Goal: Transaction & Acquisition: Purchase product/service

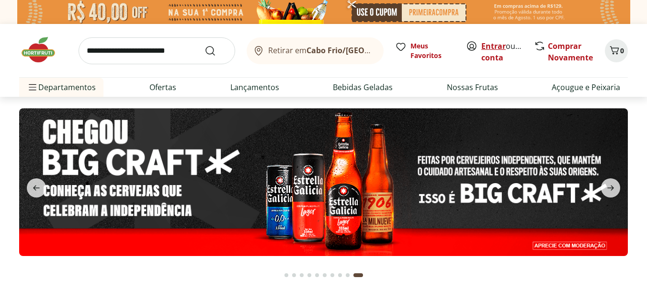
click at [496, 47] on link "Entrar" at bounding box center [494, 46] width 24 height 11
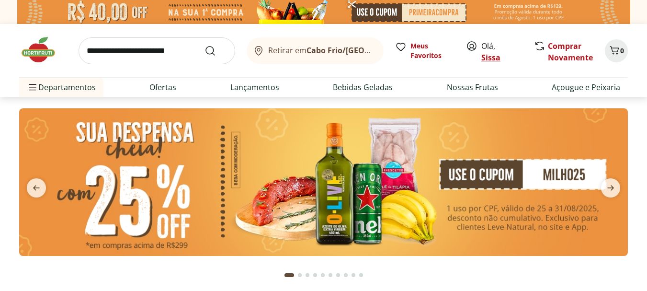
click at [486, 58] on link "Sissa" at bounding box center [491, 57] width 19 height 11
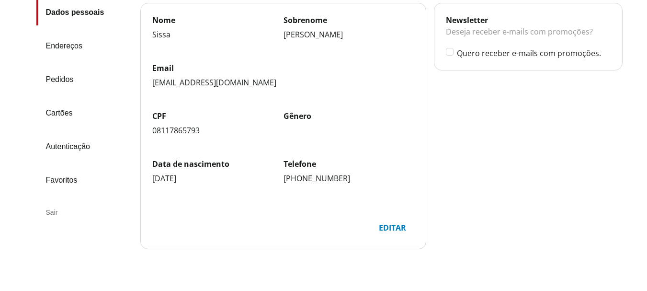
scroll to position [115, 0]
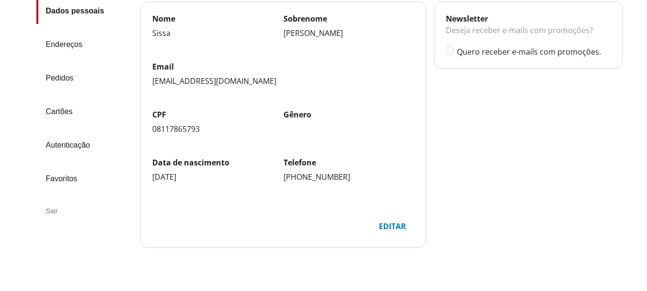
click at [73, 45] on link "Endereços" at bounding box center [84, 45] width 96 height 26
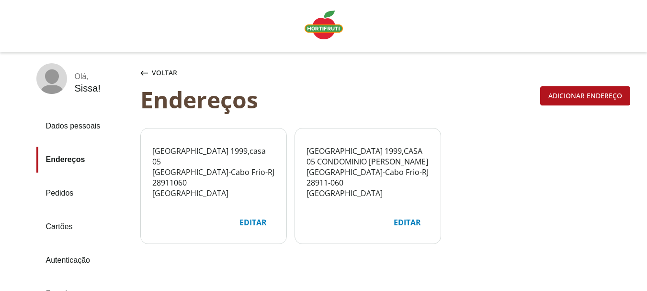
click at [325, 27] on img "Linha de sessão" at bounding box center [324, 25] width 38 height 29
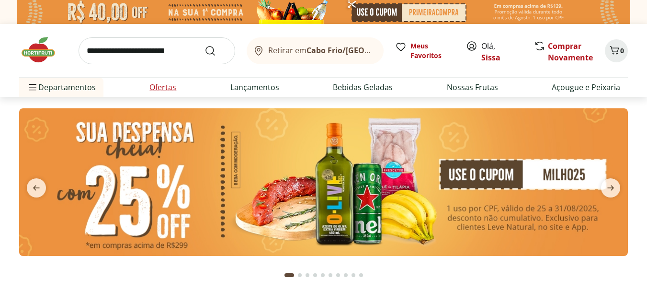
click at [169, 86] on link "Ofertas" at bounding box center [163, 87] width 27 height 12
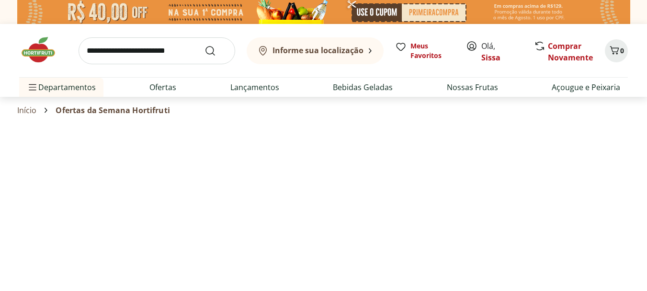
select select "**********"
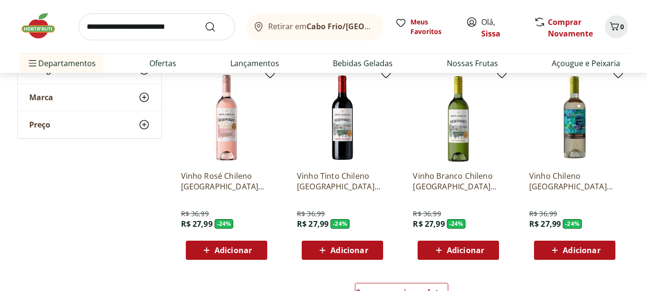
scroll to position [537, 0]
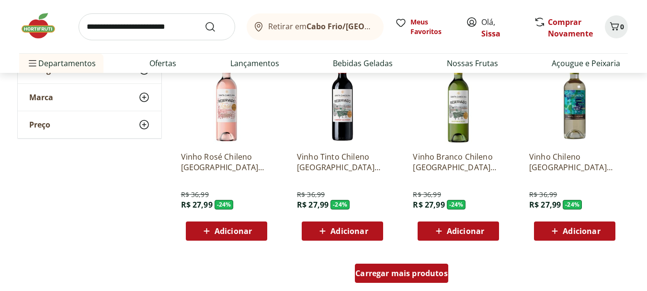
click at [382, 278] on div "Carregar mais produtos" at bounding box center [401, 273] width 93 height 19
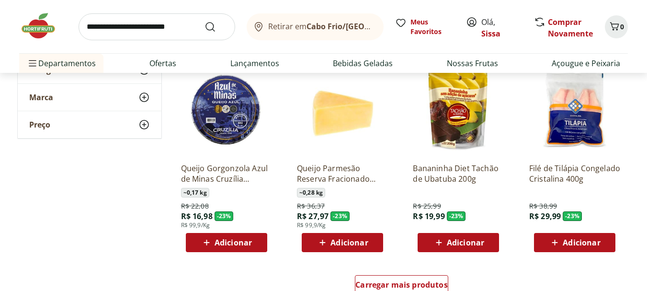
scroll to position [1169, 0]
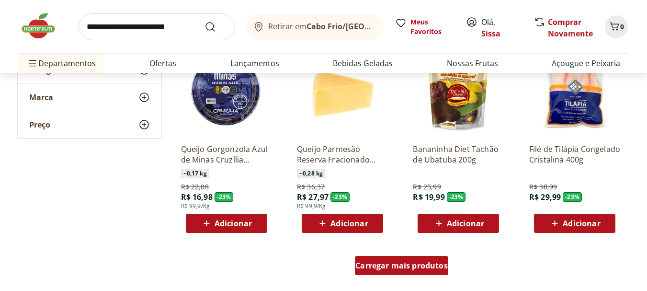
click at [393, 266] on span "Carregar mais produtos" at bounding box center [402, 266] width 92 height 8
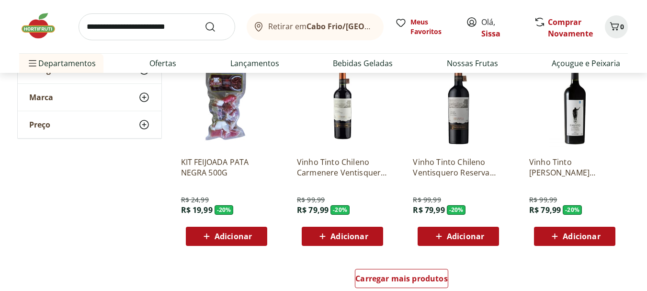
scroll to position [1783, 0]
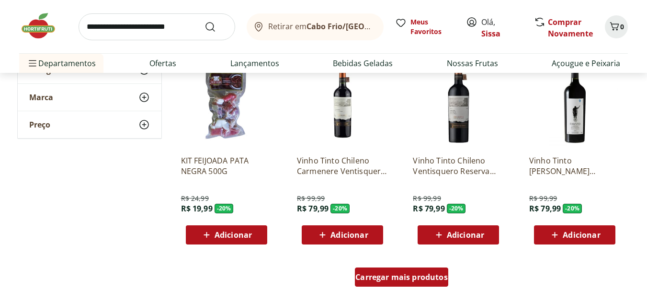
click at [399, 283] on div "Carregar mais produtos" at bounding box center [401, 276] width 93 height 19
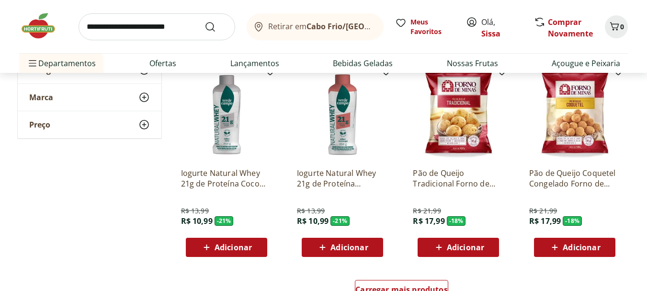
scroll to position [2396, 0]
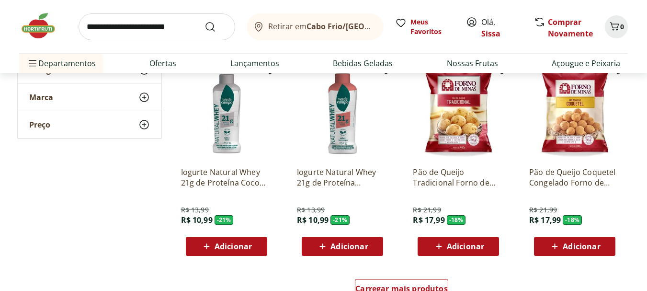
click at [354, 250] on span "Adicionar" at bounding box center [349, 247] width 37 height 8
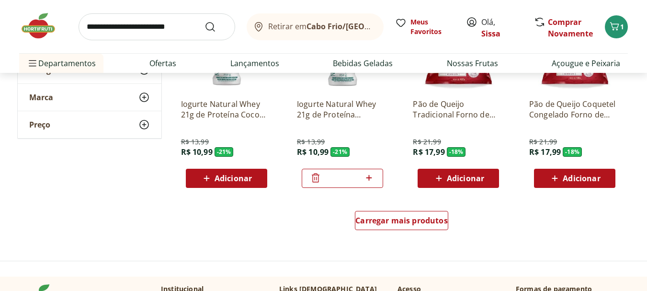
scroll to position [2492, 0]
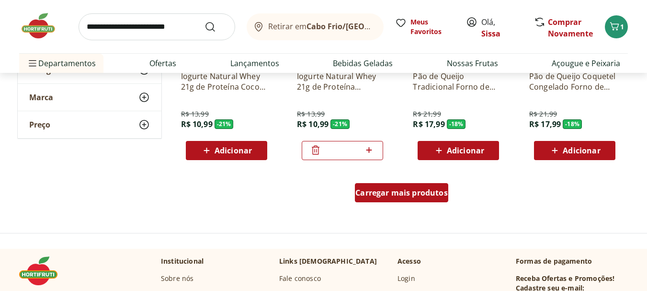
click at [434, 196] on span "Carregar mais produtos" at bounding box center [402, 193] width 92 height 8
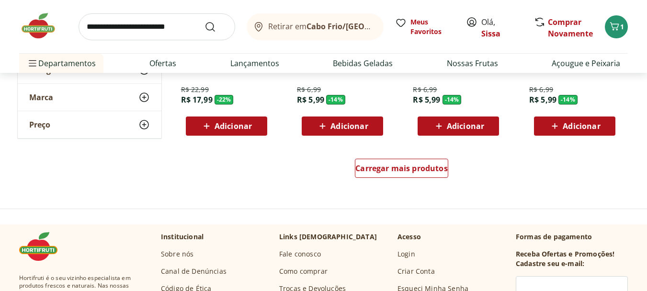
scroll to position [3163, 0]
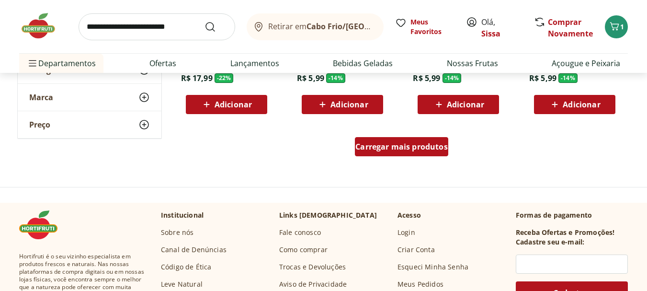
click at [397, 149] on span "Carregar mais produtos" at bounding box center [402, 147] width 92 height 8
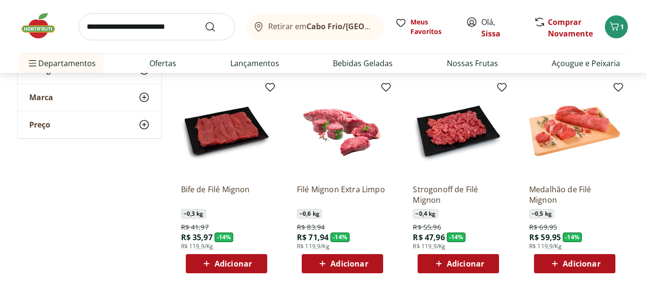
scroll to position [3221, 0]
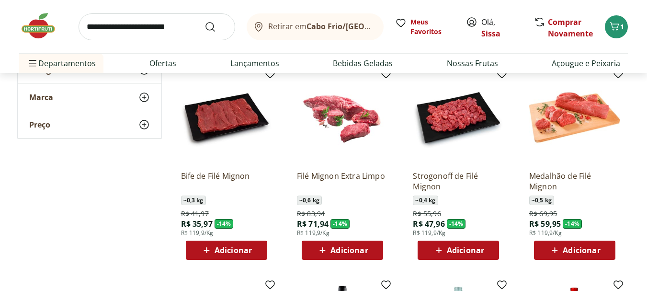
click at [341, 253] on span "Adicionar" at bounding box center [349, 250] width 37 height 8
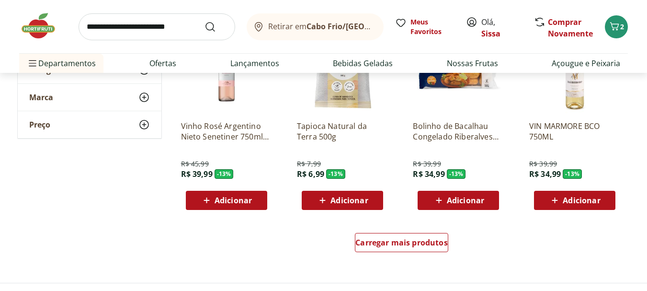
scroll to position [3700, 0]
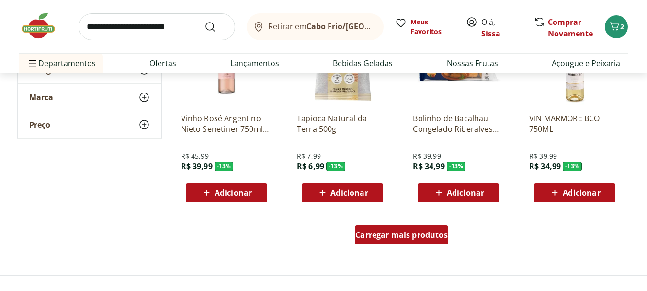
click at [430, 234] on span "Carregar mais produtos" at bounding box center [402, 235] width 92 height 8
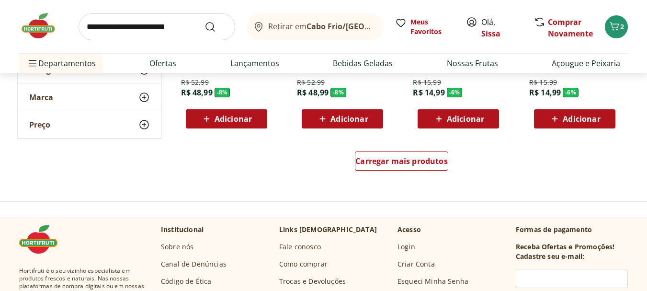
scroll to position [4428, 0]
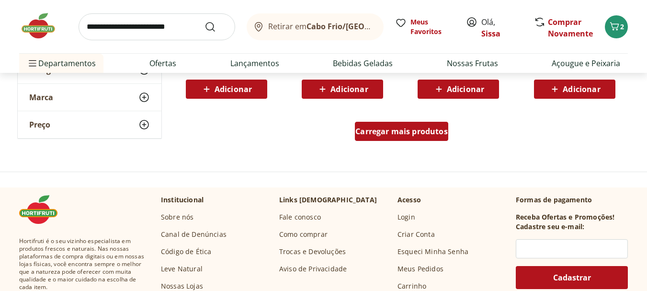
click at [396, 133] on span "Carregar mais produtos" at bounding box center [402, 131] width 92 height 8
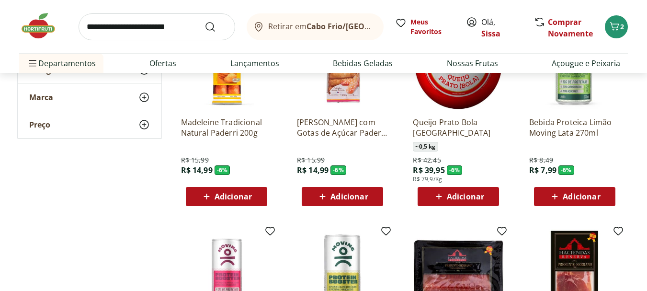
scroll to position [4543, 0]
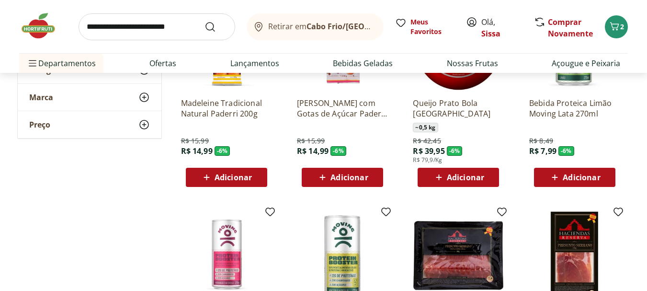
click at [581, 177] on span "Adicionar" at bounding box center [581, 177] width 37 height 8
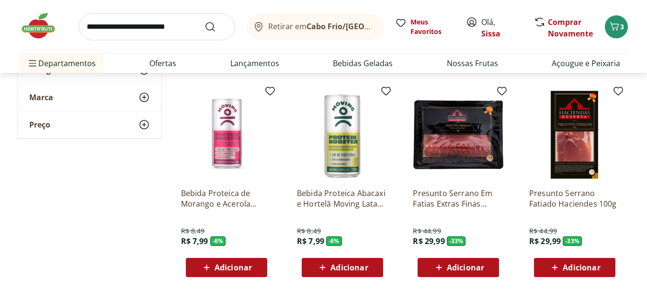
scroll to position [4697, 0]
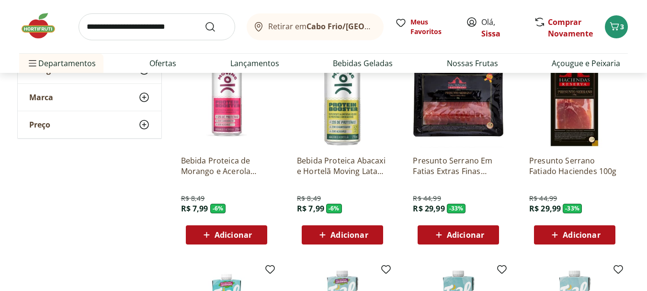
click at [240, 238] on span "Adicionar" at bounding box center [233, 235] width 37 height 8
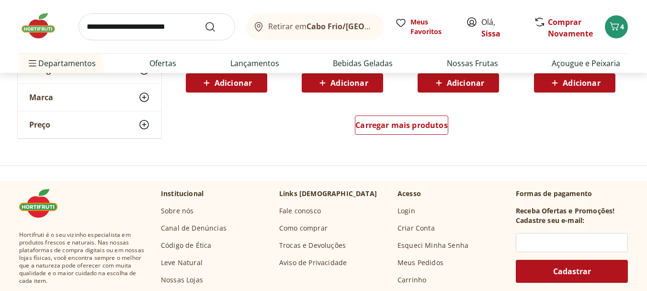
scroll to position [5061, 0]
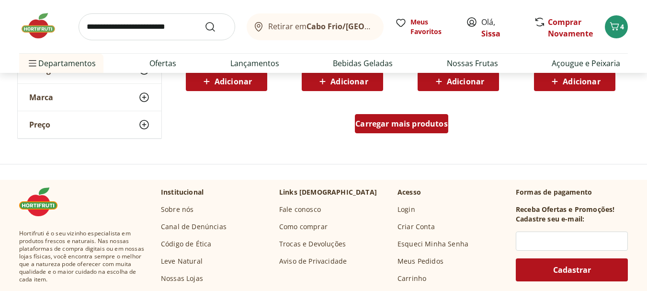
click at [435, 126] on span "Carregar mais produtos" at bounding box center [402, 124] width 92 height 8
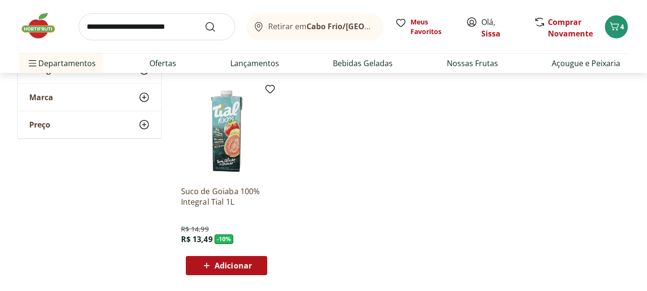
scroll to position [5118, 0]
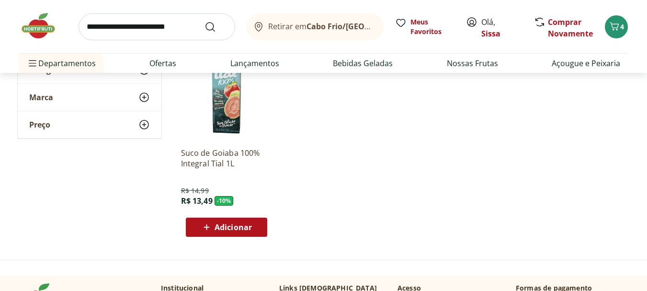
click at [45, 28] on img at bounding box center [43, 26] width 48 height 29
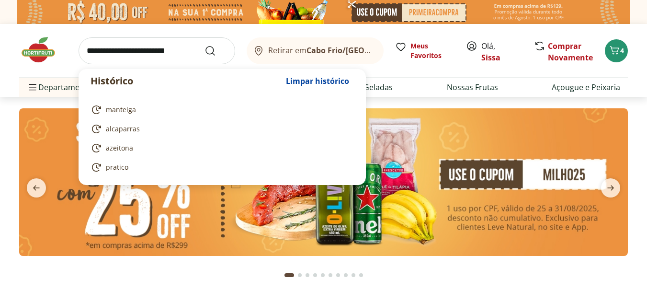
click at [156, 56] on input "search" at bounding box center [157, 50] width 157 height 27
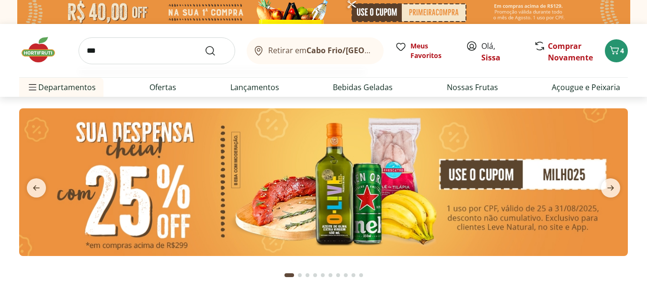
type input "***"
click at [205, 45] on button "Submit Search" at bounding box center [216, 51] width 23 height 12
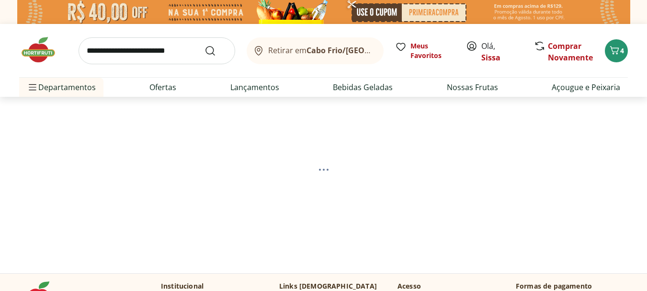
select select "**********"
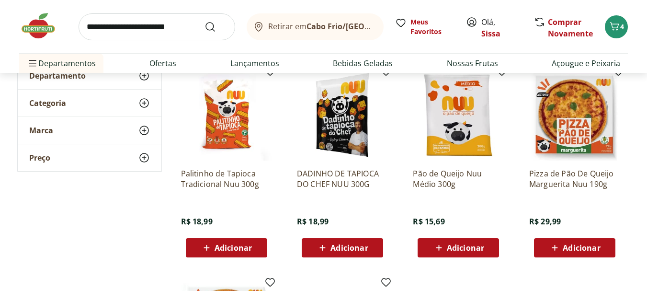
scroll to position [134, 0]
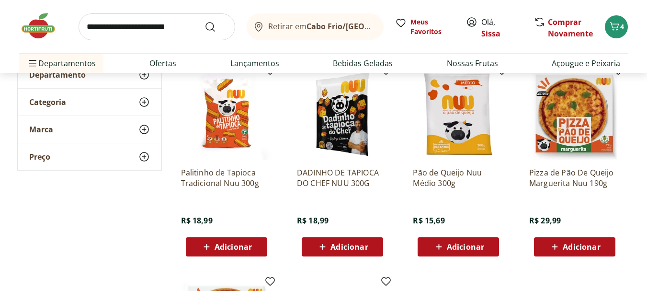
click at [450, 248] on span "Adicionar" at bounding box center [465, 247] width 37 height 8
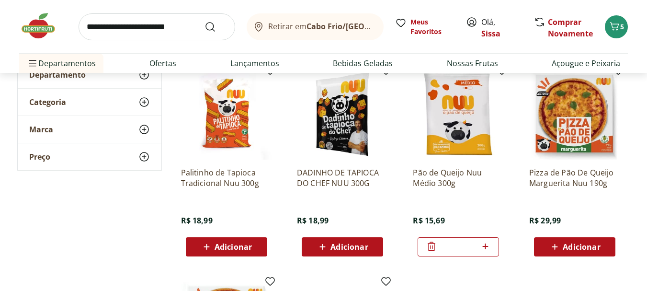
click at [349, 246] on span "Adicionar" at bounding box center [349, 247] width 37 height 8
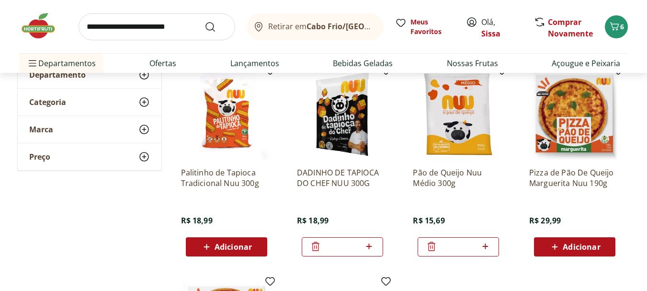
click at [96, 31] on input "search" at bounding box center [157, 26] width 157 height 27
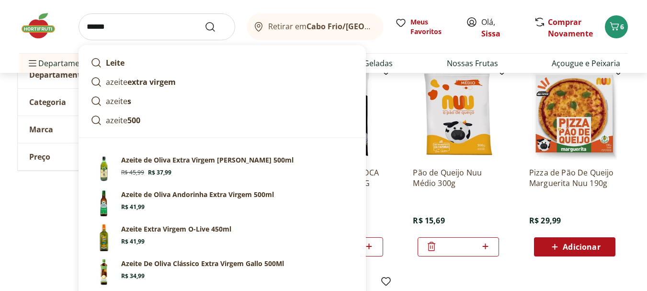
type input "******"
click at [205, 21] on button "Submit Search" at bounding box center [216, 27] width 23 height 12
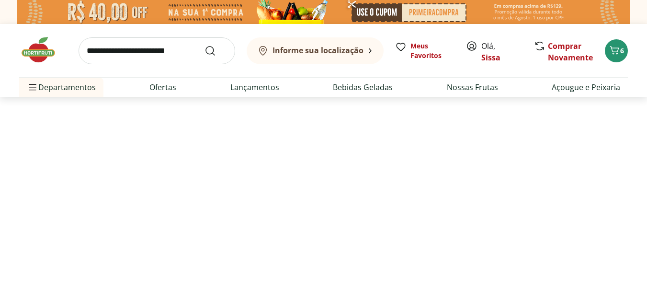
select select "**********"
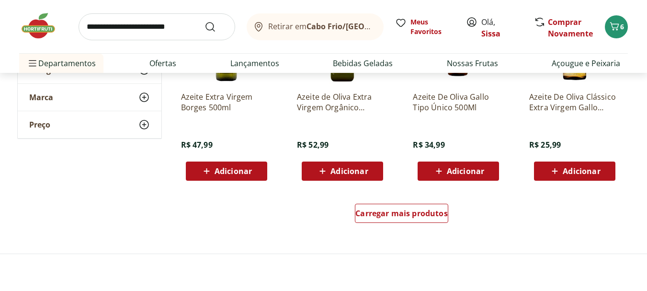
scroll to position [633, 0]
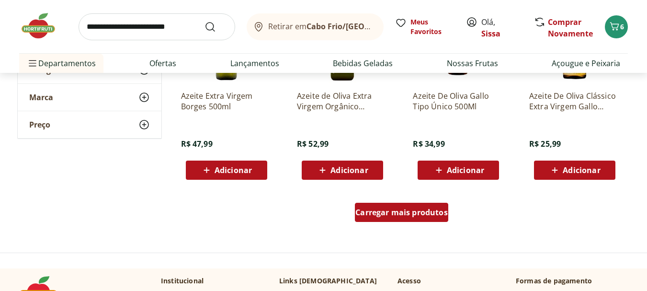
click at [422, 216] on span "Carregar mais produtos" at bounding box center [402, 212] width 92 height 8
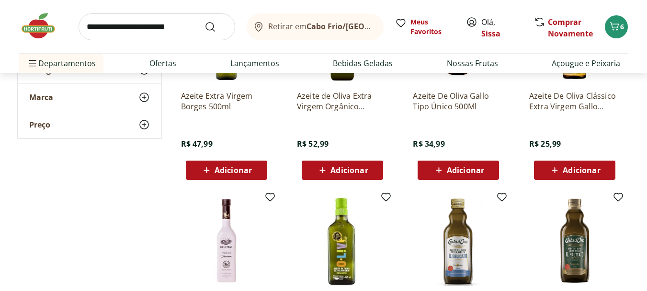
click at [359, 170] on span "Adicionar" at bounding box center [349, 170] width 37 height 8
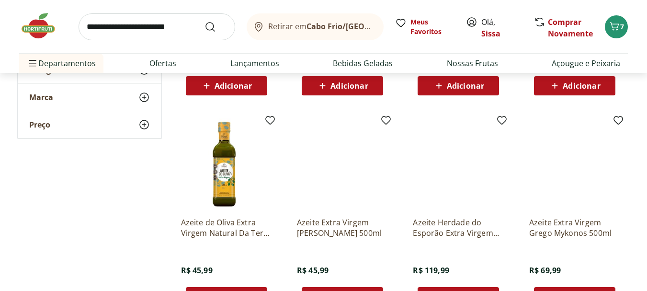
scroll to position [1150, 0]
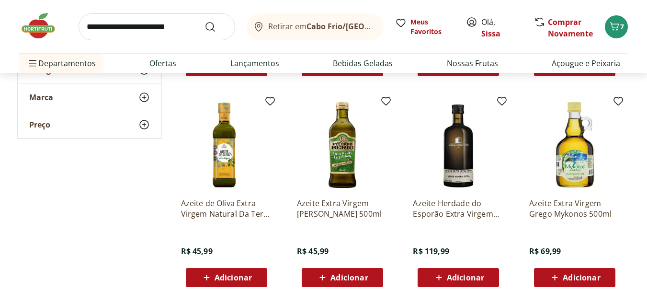
click at [247, 281] on span "Adicionar" at bounding box center [233, 278] width 37 height 8
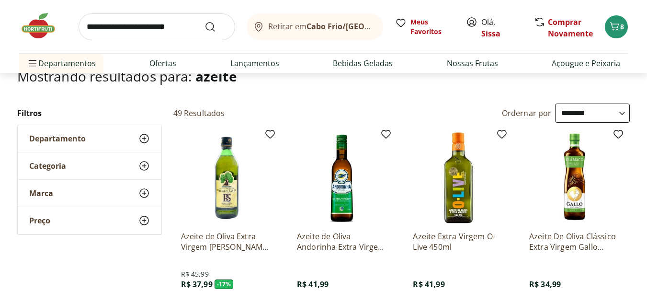
scroll to position [0, 0]
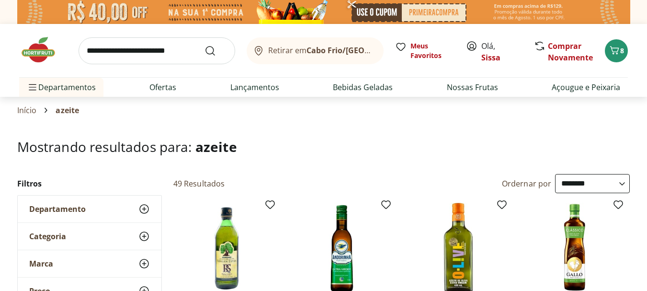
click at [117, 54] on input "search" at bounding box center [157, 50] width 157 height 27
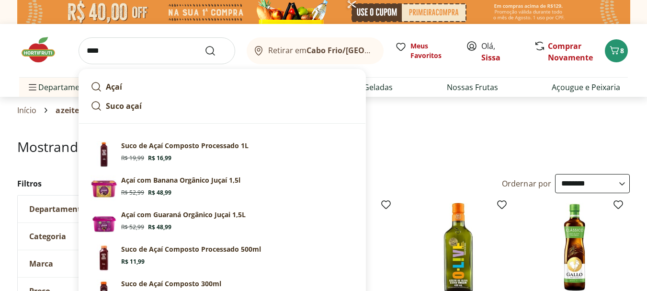
type input "****"
click at [205, 45] on button "Submit Search" at bounding box center [216, 51] width 23 height 12
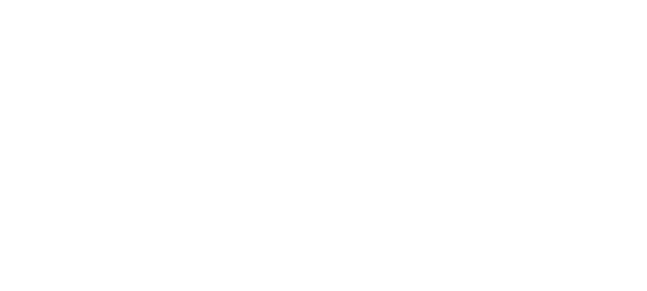
select select "**********"
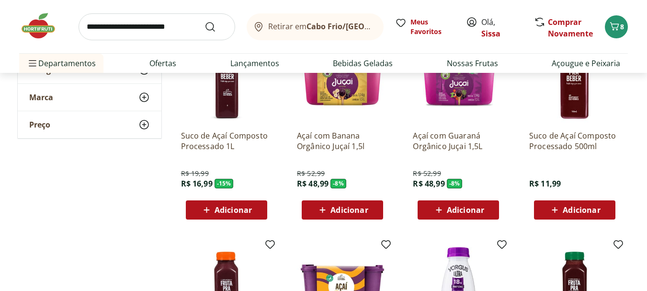
scroll to position [173, 0]
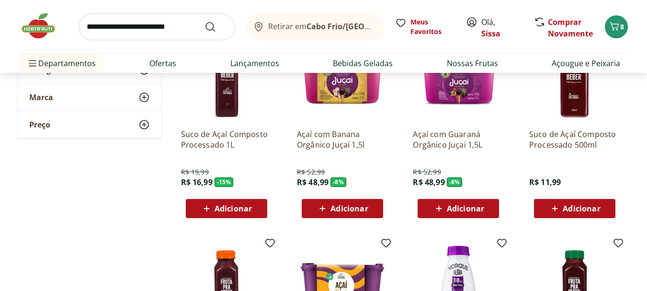
click at [238, 208] on span "Adicionar" at bounding box center [233, 209] width 37 height 8
click at [35, 28] on img at bounding box center [43, 26] width 48 height 29
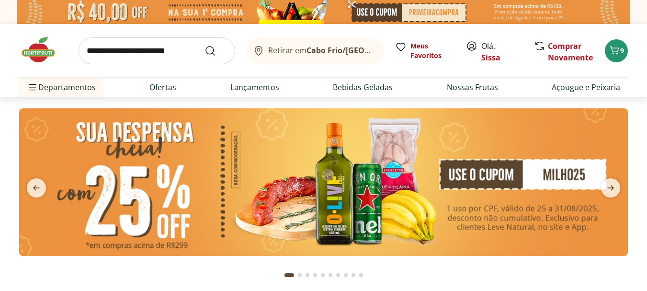
click at [131, 54] on input "search" at bounding box center [157, 50] width 157 height 27
type input "***"
click button "Submit Search" at bounding box center [216, 51] width 23 height 12
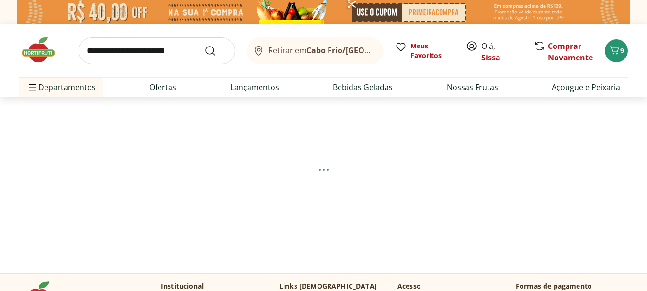
select select "**********"
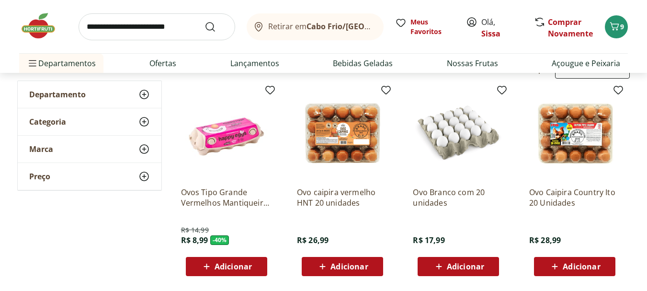
scroll to position [115, 0]
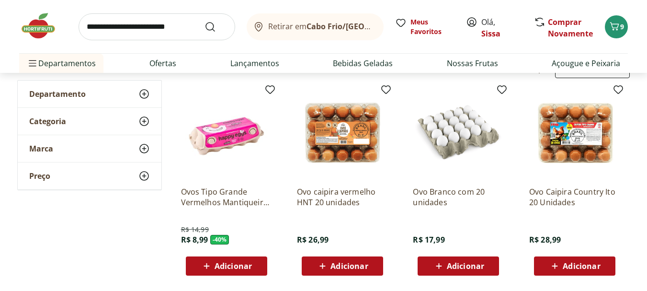
click at [205, 197] on p "Ovos Tipo Grande Vermelhos Mantiqueira Happy Eggs 10 Unidades" at bounding box center [226, 196] width 91 height 21
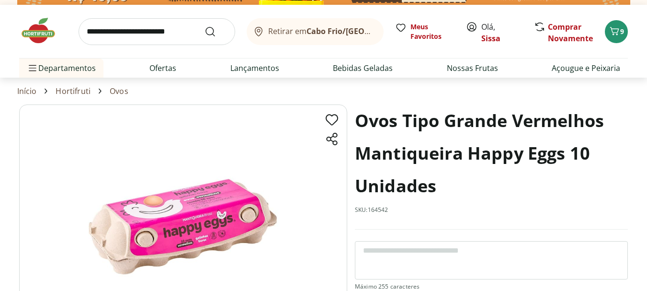
scroll to position [38, 0]
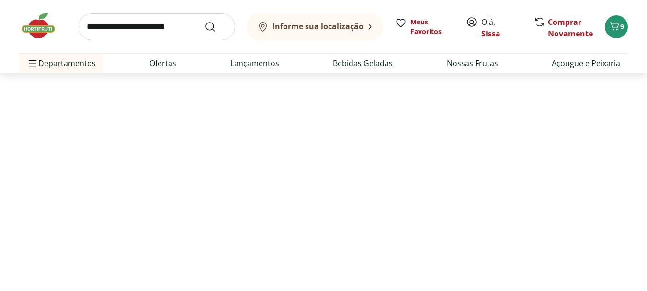
scroll to position [115, 0]
select select "**********"
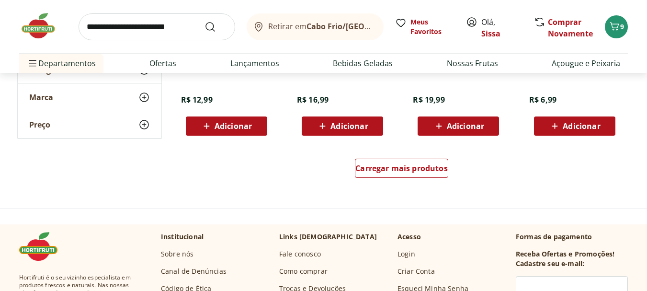
scroll to position [690, 0]
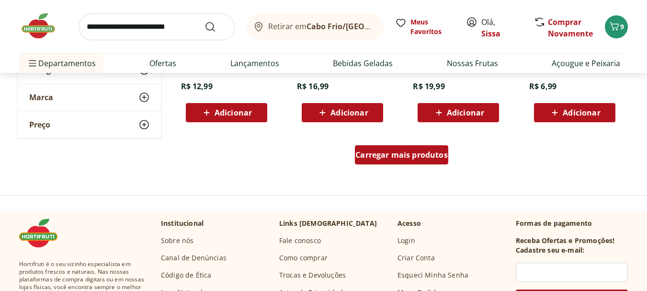
click at [437, 159] on span "Carregar mais produtos" at bounding box center [402, 155] width 92 height 8
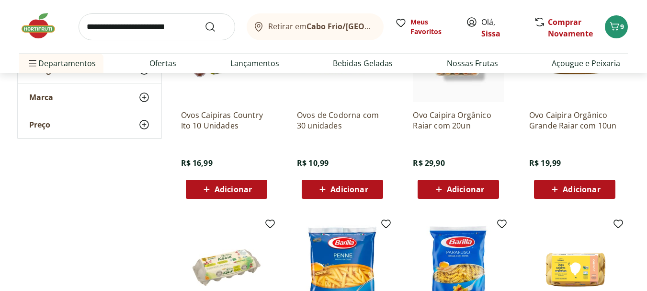
scroll to position [997, 0]
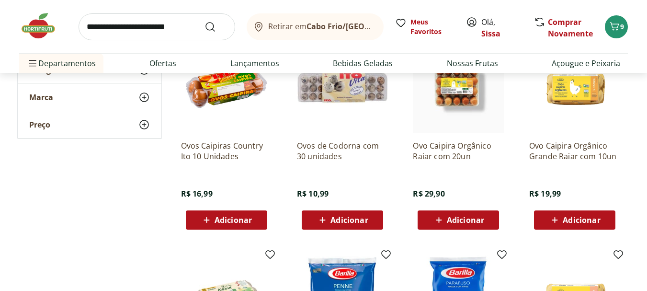
click at [462, 221] on span "Adicionar" at bounding box center [465, 220] width 37 height 8
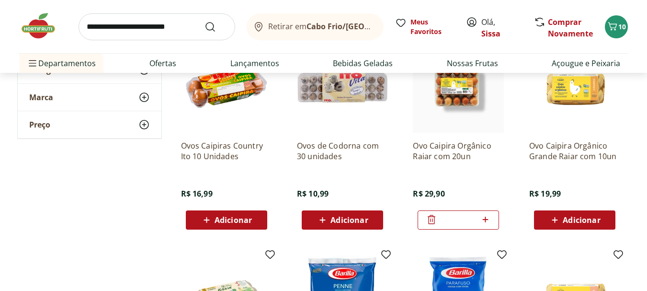
click at [37, 33] on img at bounding box center [43, 26] width 48 height 29
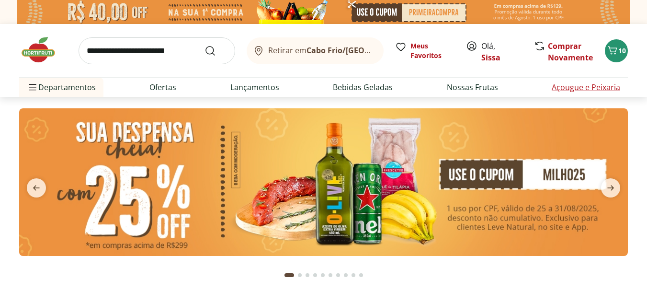
click at [598, 86] on link "Açougue e Peixaria" at bounding box center [586, 87] width 69 height 12
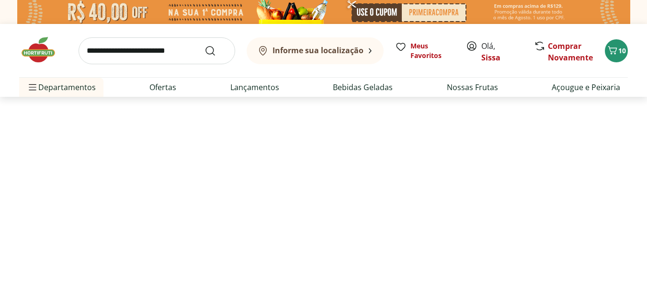
select select "**********"
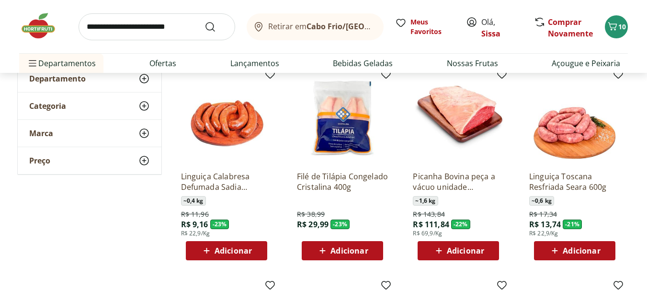
scroll to position [96, 0]
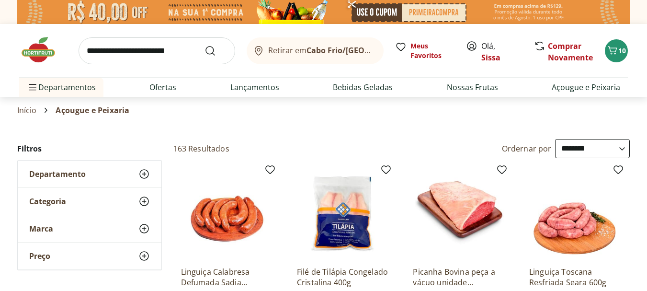
select select "**********"
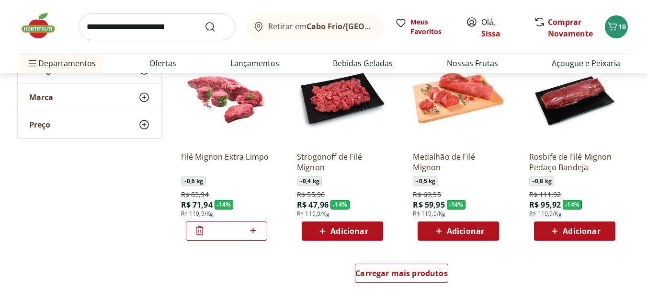
scroll to position [556, 0]
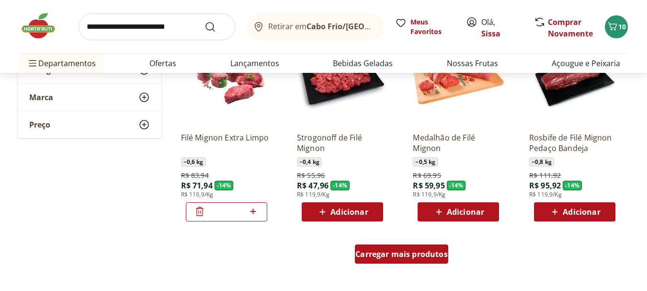
click at [416, 256] on span "Carregar mais produtos" at bounding box center [402, 254] width 92 height 8
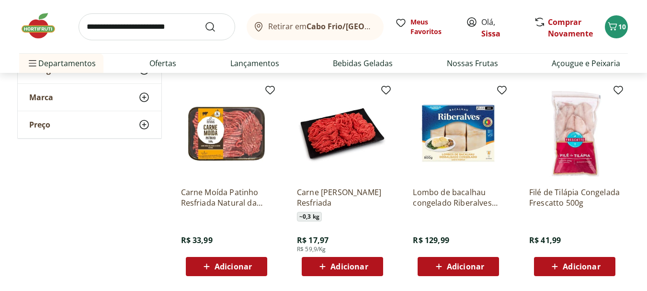
scroll to position [920, 0]
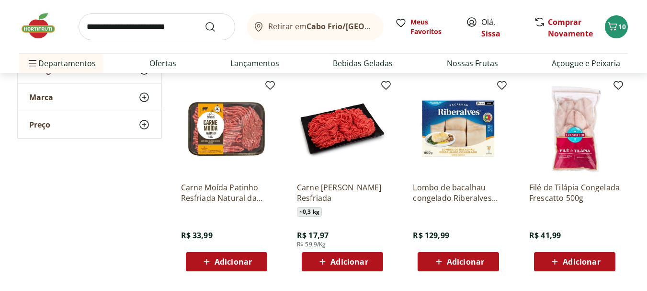
click at [353, 261] on span "Adicionar" at bounding box center [349, 262] width 37 height 8
click at [347, 262] on span "Adicionar" at bounding box center [349, 262] width 37 height 8
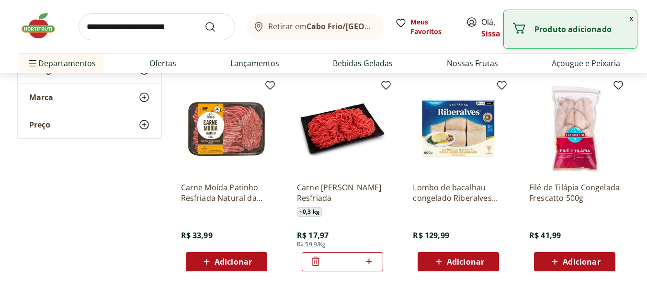
click at [369, 259] on icon at bounding box center [369, 261] width 12 height 12
type input "*"
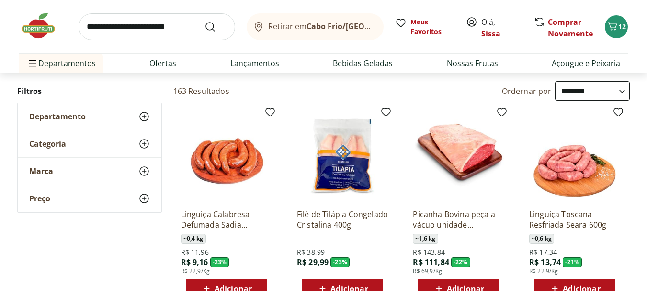
scroll to position [96, 0]
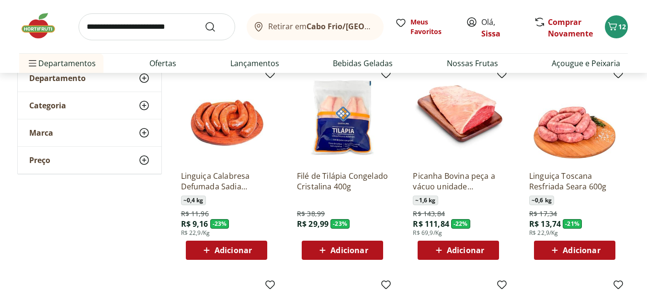
click at [358, 254] on span "Adicionar" at bounding box center [349, 250] width 37 height 8
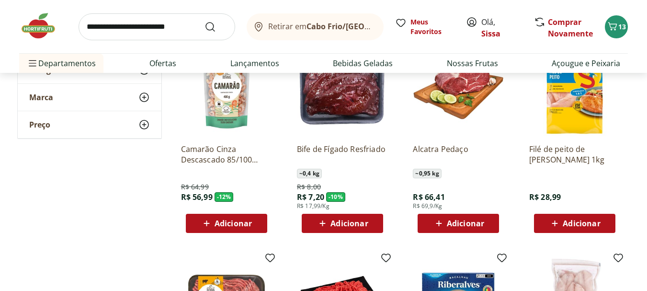
scroll to position [728, 0]
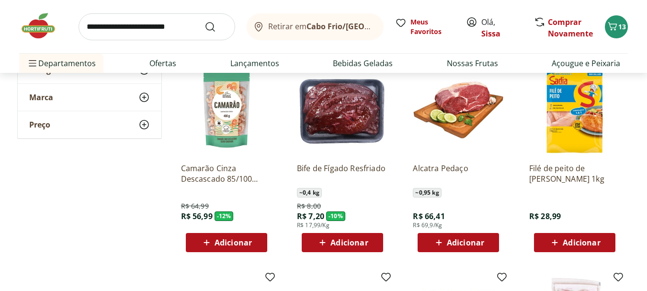
click at [584, 246] on span "Adicionar" at bounding box center [581, 243] width 37 height 8
click at [601, 241] on icon at bounding box center [602, 242] width 12 height 12
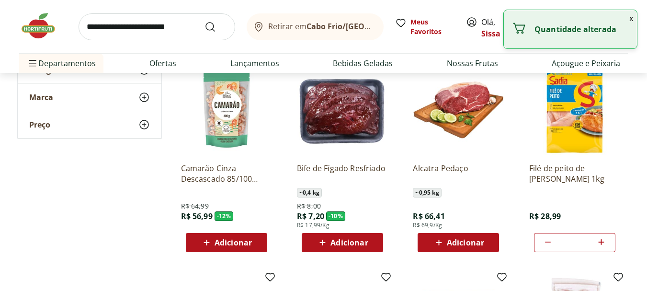
click at [601, 241] on icon at bounding box center [602, 242] width 12 height 12
type input "*"
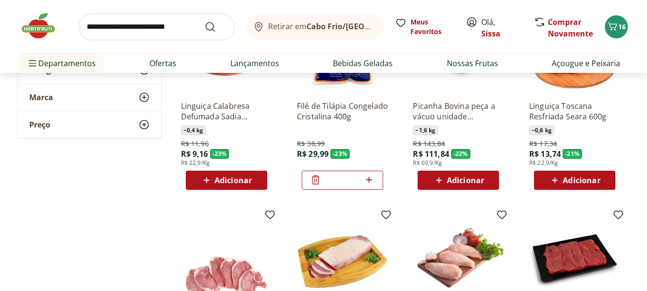
scroll to position [153, 0]
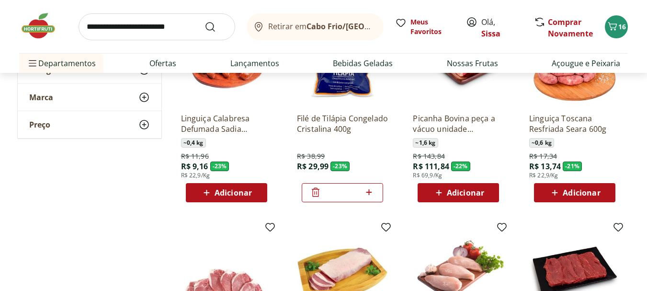
click at [314, 194] on icon at bounding box center [316, 192] width 12 height 12
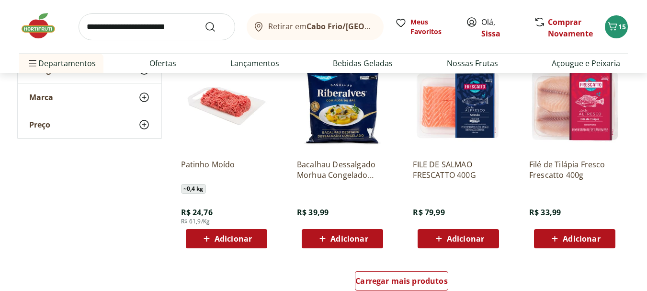
scroll to position [1169, 0]
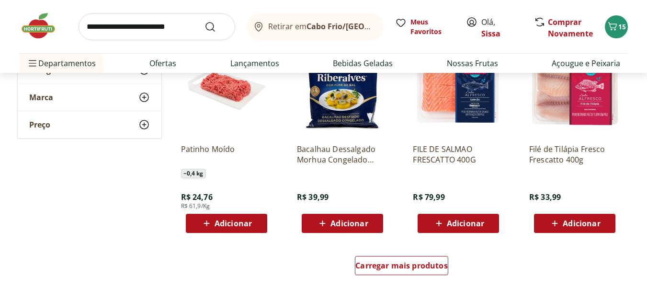
click at [567, 227] on span "Adicionar" at bounding box center [581, 223] width 37 height 8
click at [601, 223] on icon at bounding box center [602, 223] width 6 height 6
type input "*"
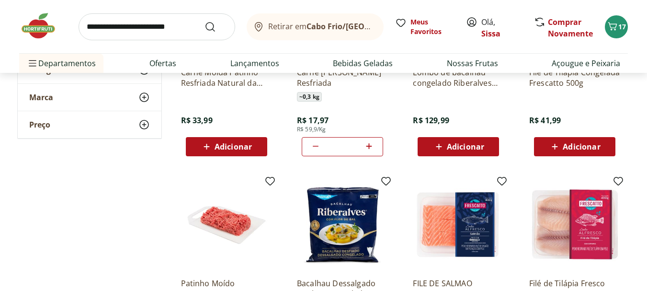
scroll to position [1016, 0]
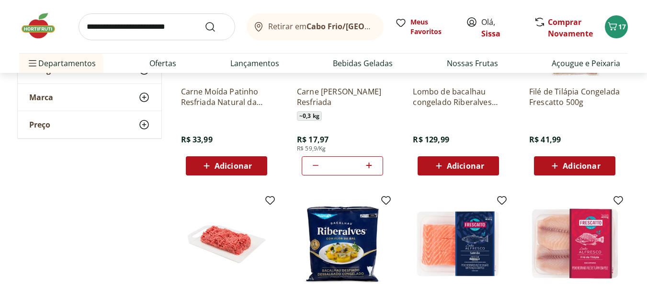
click at [314, 166] on icon at bounding box center [316, 166] width 12 height 12
type input "*"
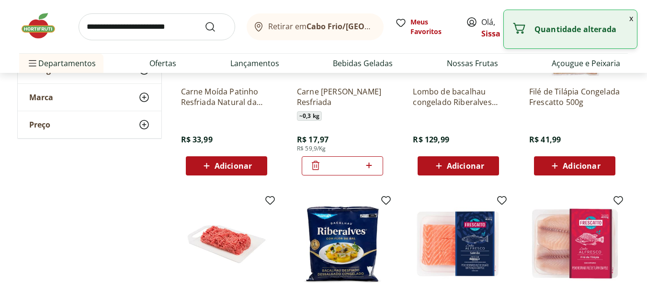
click at [314, 166] on icon at bounding box center [316, 166] width 12 height 12
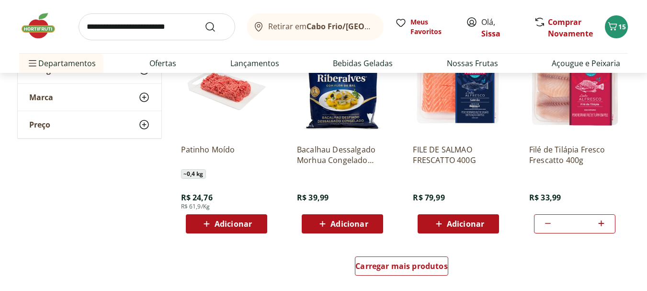
scroll to position [1169, 0]
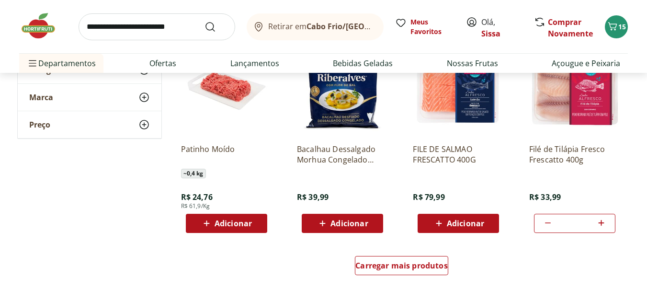
click at [224, 224] on span "Adicionar" at bounding box center [233, 223] width 37 height 8
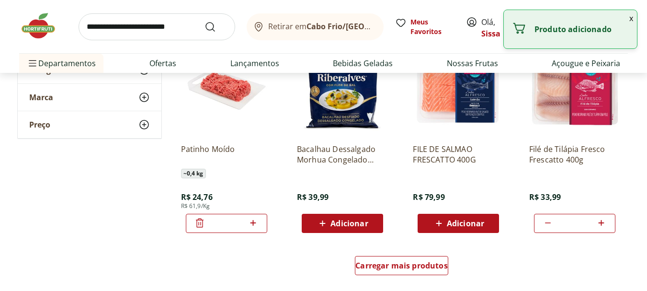
click at [255, 226] on icon at bounding box center [253, 223] width 12 height 12
type input "*"
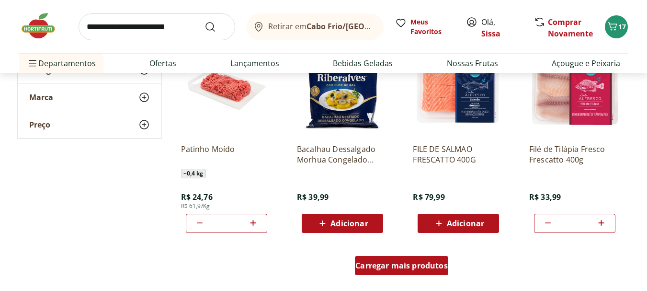
click at [396, 273] on div "Carregar mais produtos" at bounding box center [401, 265] width 93 height 19
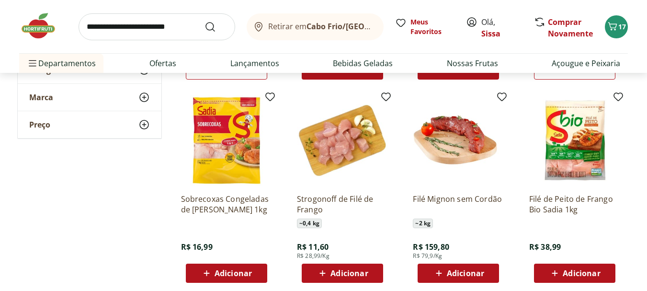
scroll to position [1342, 0]
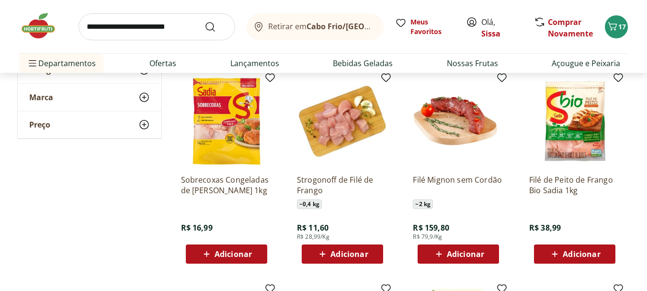
click at [236, 255] on span "Adicionar" at bounding box center [233, 254] width 37 height 8
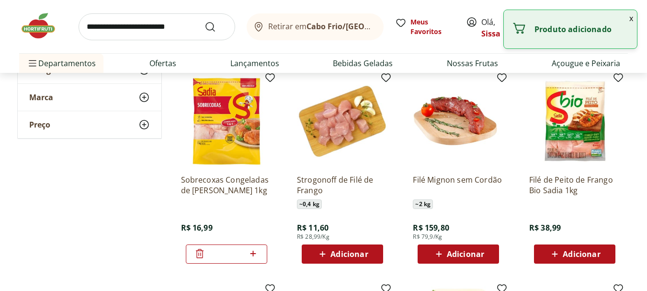
click at [254, 254] on icon at bounding box center [253, 254] width 12 height 12
type input "*"
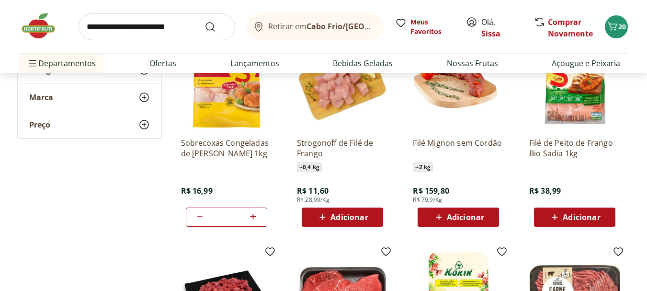
scroll to position [1380, 0]
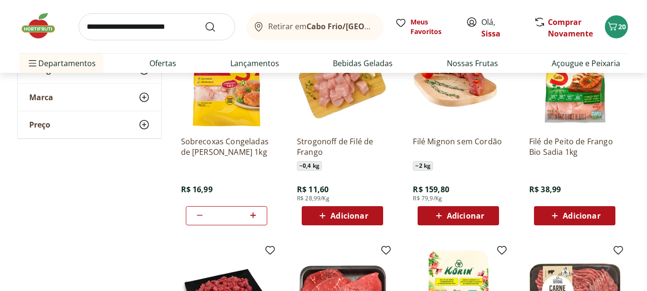
click at [359, 216] on span "Adicionar" at bounding box center [349, 216] width 37 height 8
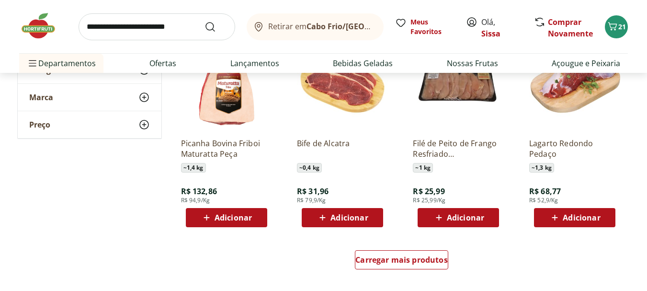
scroll to position [1802, 0]
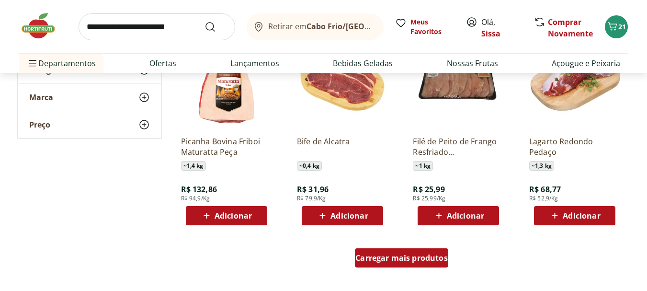
click at [418, 262] on span "Carregar mais produtos" at bounding box center [402, 258] width 92 height 8
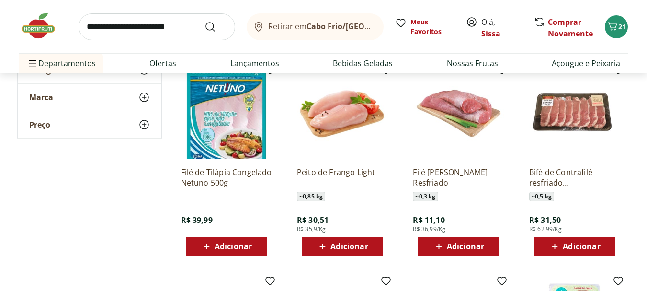
scroll to position [2205, 0]
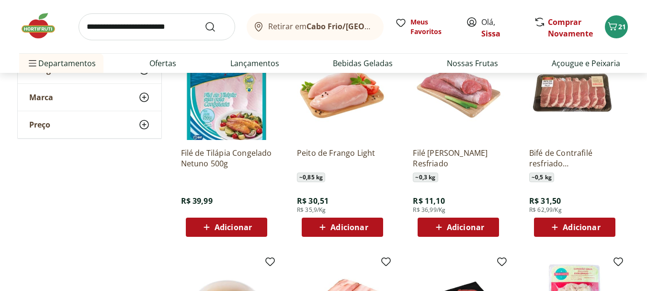
click at [463, 225] on span "Adicionar" at bounding box center [465, 227] width 37 height 8
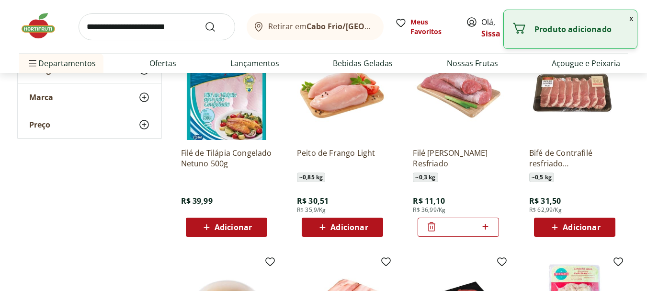
click at [488, 224] on icon at bounding box center [486, 227] width 12 height 12
type input "*"
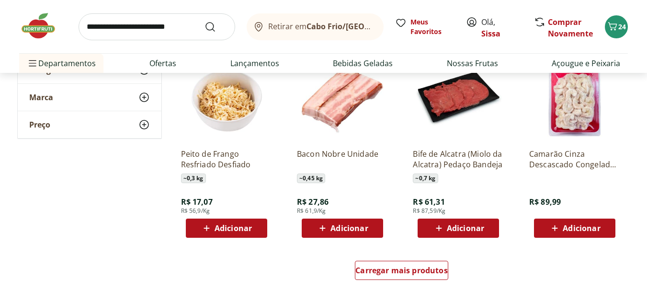
scroll to position [2415, 0]
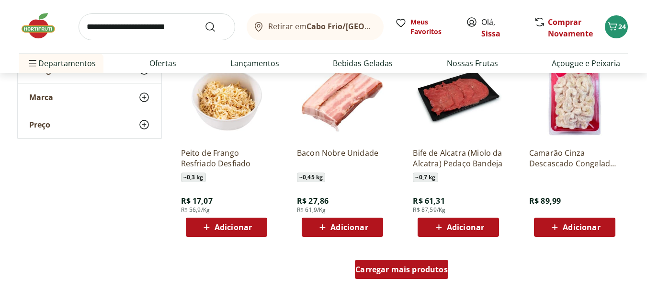
click at [401, 273] on span "Carregar mais produtos" at bounding box center [402, 270] width 92 height 8
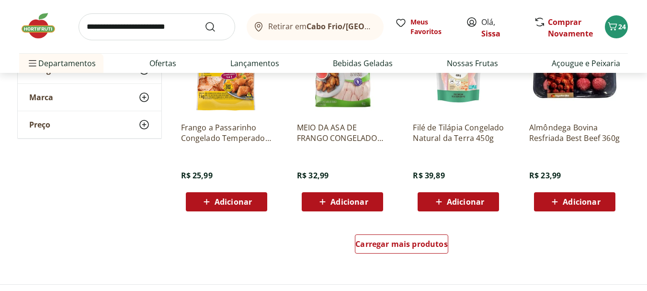
scroll to position [3067, 0]
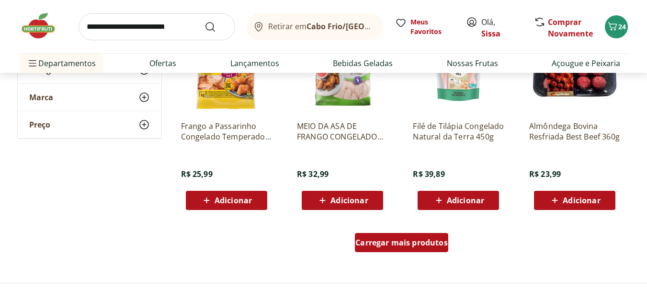
click at [383, 246] on span "Carregar mais produtos" at bounding box center [402, 243] width 92 height 8
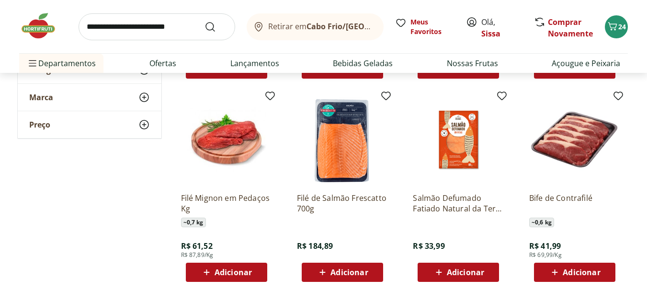
scroll to position [3221, 0]
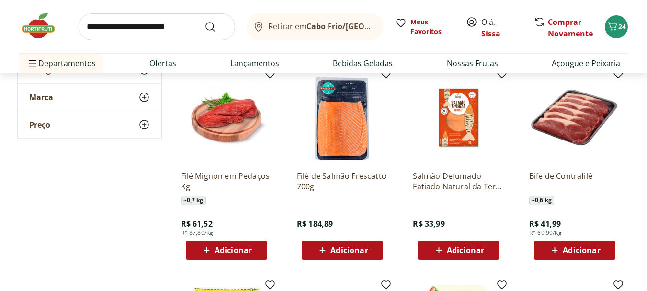
click at [232, 127] on img at bounding box center [226, 117] width 91 height 91
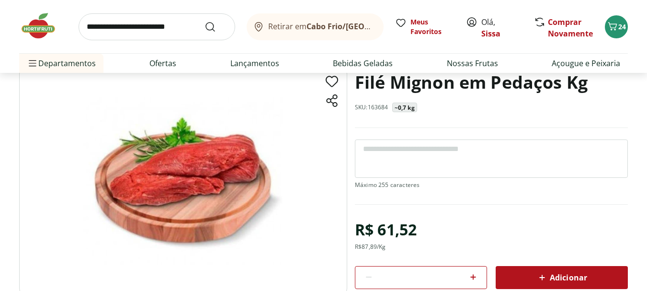
scroll to position [77, 0]
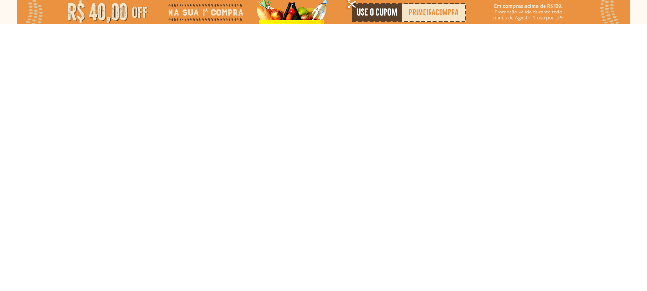
select select "**********"
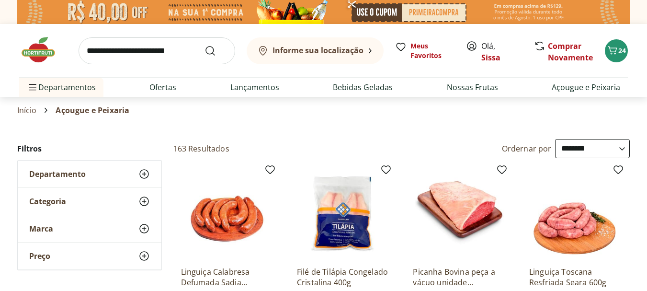
type input "*"
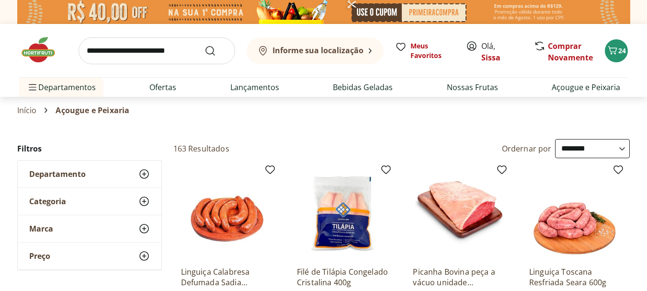
type input "*"
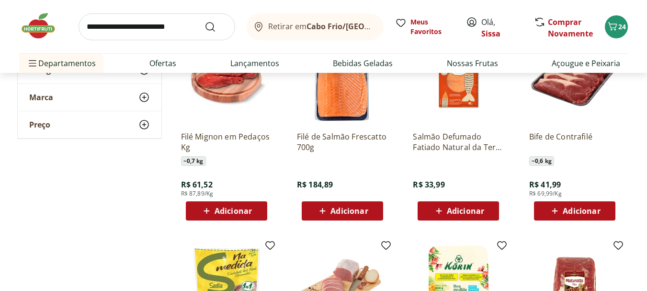
scroll to position [3259, 0]
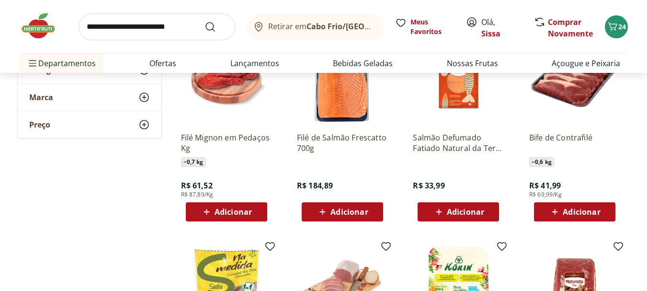
click at [223, 213] on span "Adicionar" at bounding box center [233, 212] width 37 height 8
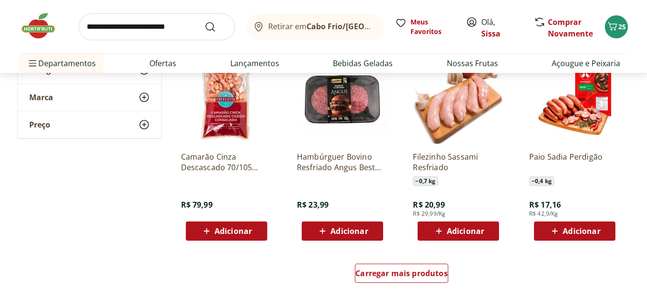
scroll to position [3681, 0]
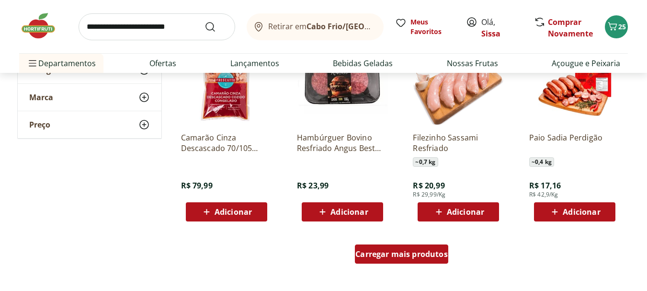
click at [412, 256] on span "Carregar mais produtos" at bounding box center [402, 254] width 92 height 8
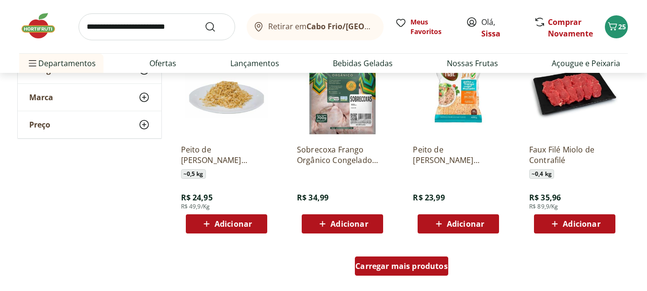
scroll to position [4294, 0]
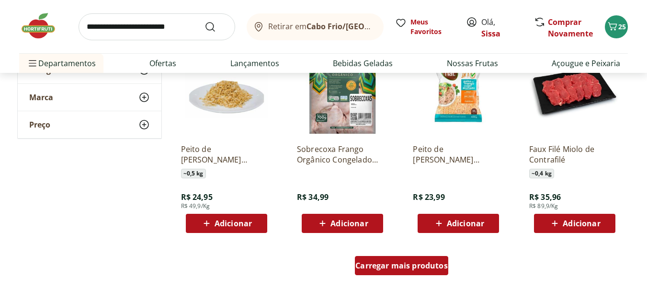
click at [406, 268] on span "Carregar mais produtos" at bounding box center [402, 266] width 92 height 8
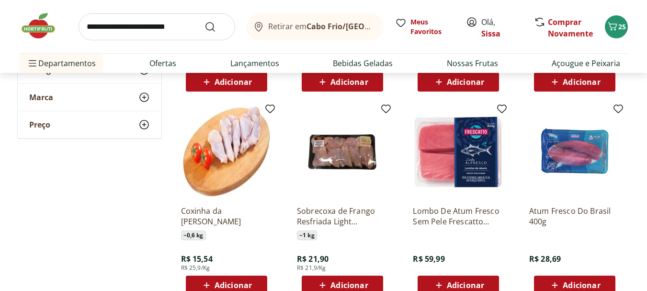
scroll to position [4486, 0]
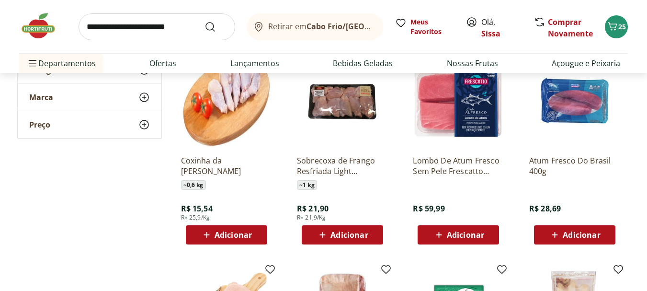
click at [344, 236] on span "Adicionar" at bounding box center [349, 235] width 37 height 8
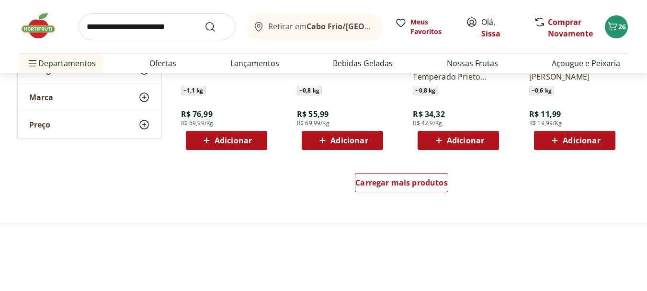
scroll to position [5003, 0]
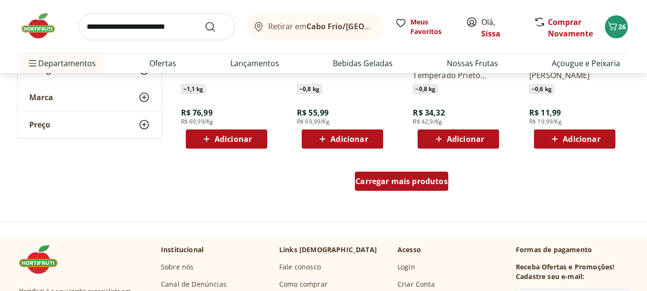
click at [431, 185] on span "Carregar mais produtos" at bounding box center [402, 181] width 92 height 8
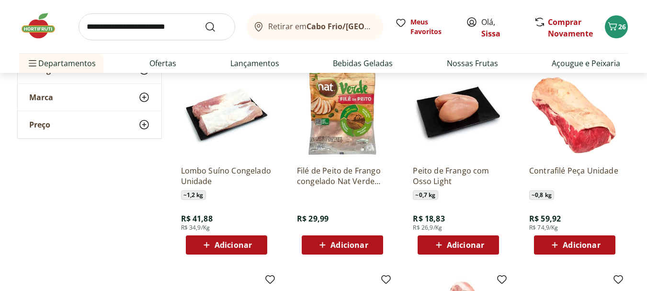
scroll to position [5099, 0]
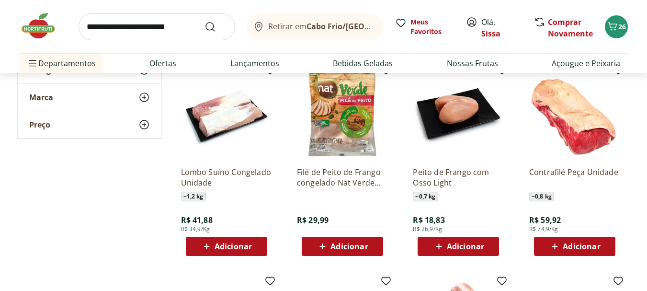
click at [358, 248] on span "Adicionar" at bounding box center [349, 247] width 37 height 8
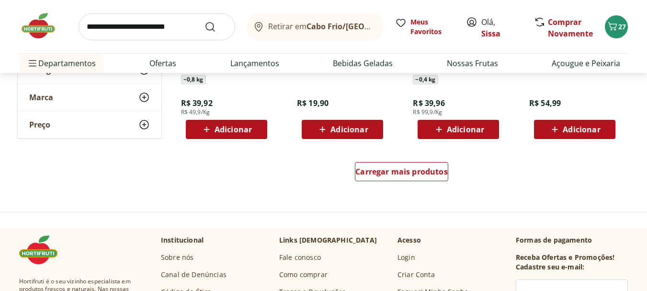
scroll to position [5655, 0]
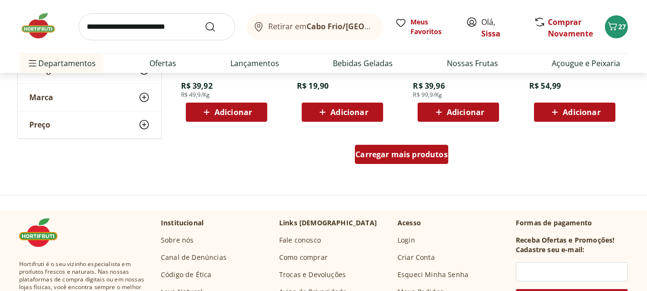
click at [419, 157] on span "Carregar mais produtos" at bounding box center [402, 154] width 92 height 8
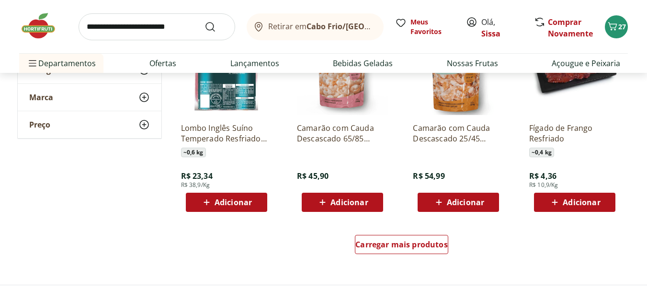
scroll to position [6192, 0]
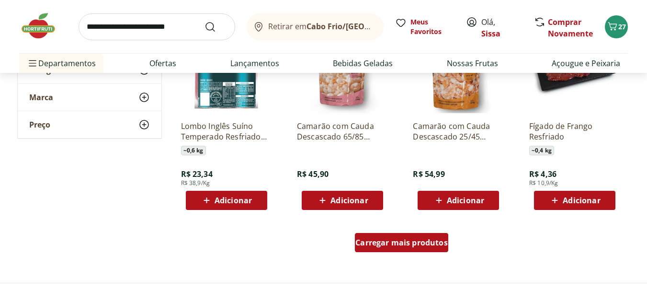
click at [405, 246] on span "Carregar mais produtos" at bounding box center [402, 243] width 92 height 8
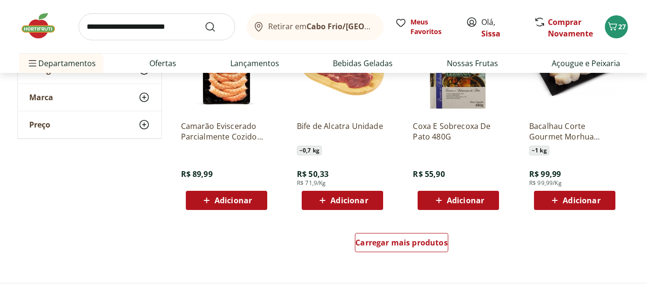
scroll to position [6844, 0]
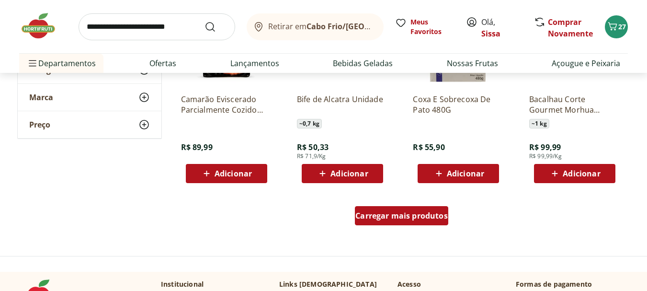
click at [416, 222] on div "Carregar mais produtos" at bounding box center [401, 215] width 93 height 19
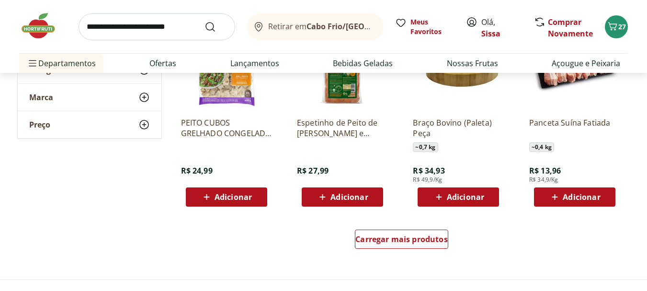
scroll to position [7419, 0]
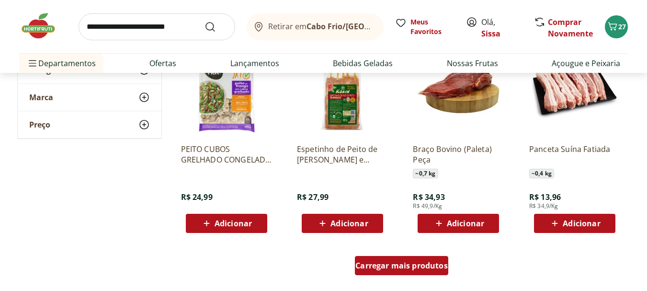
click at [404, 269] on span "Carregar mais produtos" at bounding box center [402, 266] width 92 height 8
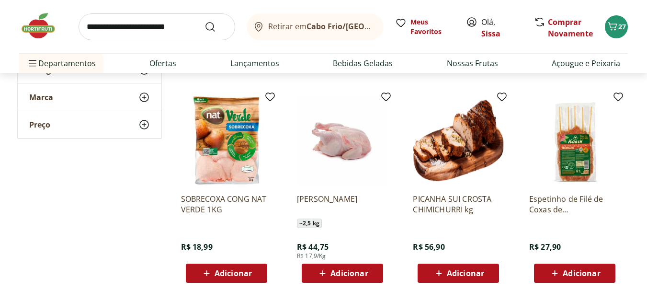
scroll to position [8013, 0]
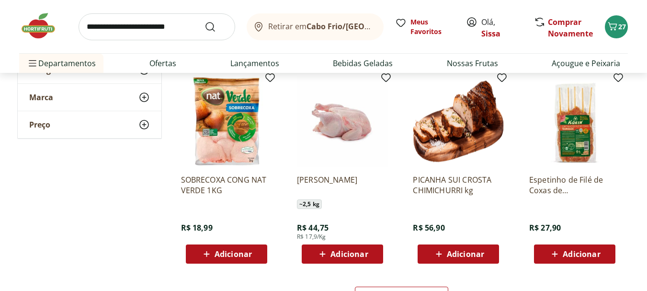
click at [230, 256] on span "Adicionar" at bounding box center [233, 254] width 37 height 8
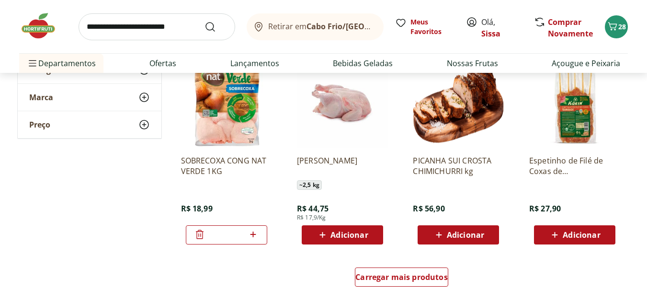
scroll to position [8109, 0]
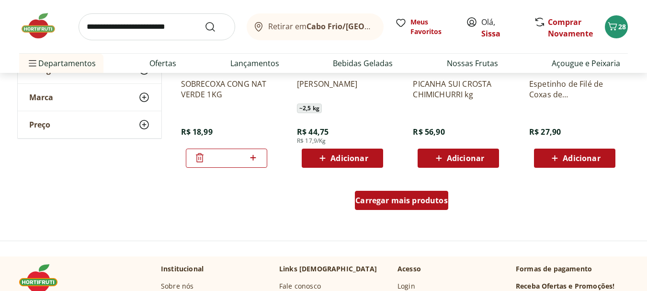
click at [438, 206] on div "Carregar mais produtos" at bounding box center [401, 200] width 93 height 19
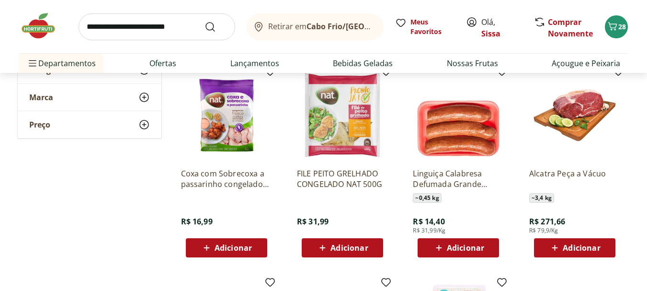
scroll to position [8224, 0]
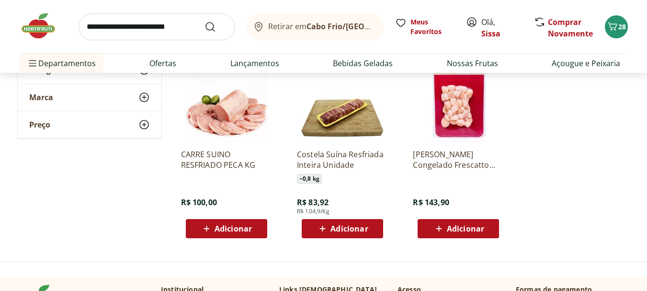
scroll to position [8454, 0]
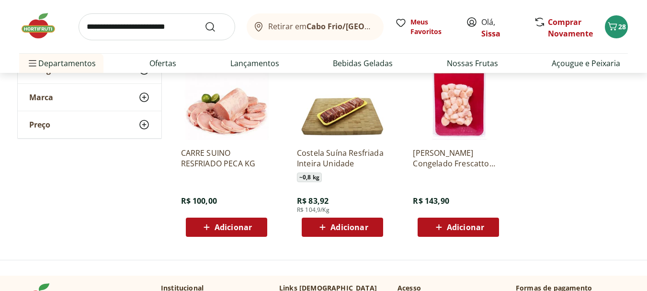
click at [45, 28] on img at bounding box center [43, 26] width 48 height 29
